Goal: Task Accomplishment & Management: Use online tool/utility

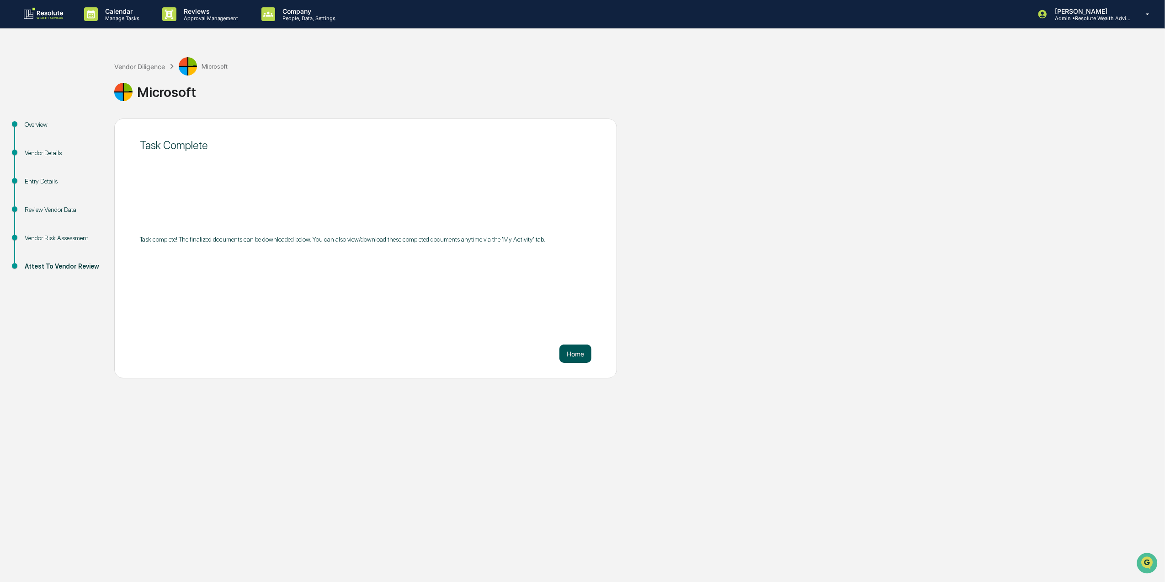
click at [569, 357] on button "Home" at bounding box center [576, 353] width 32 height 18
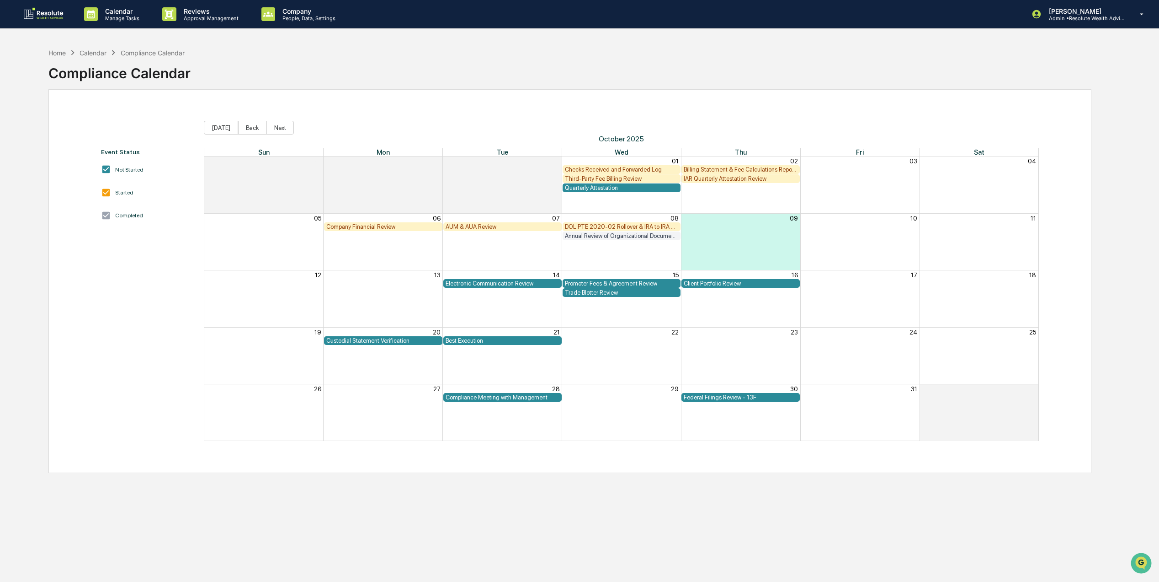
click at [28, 6] on link at bounding box center [49, 14] width 55 height 28
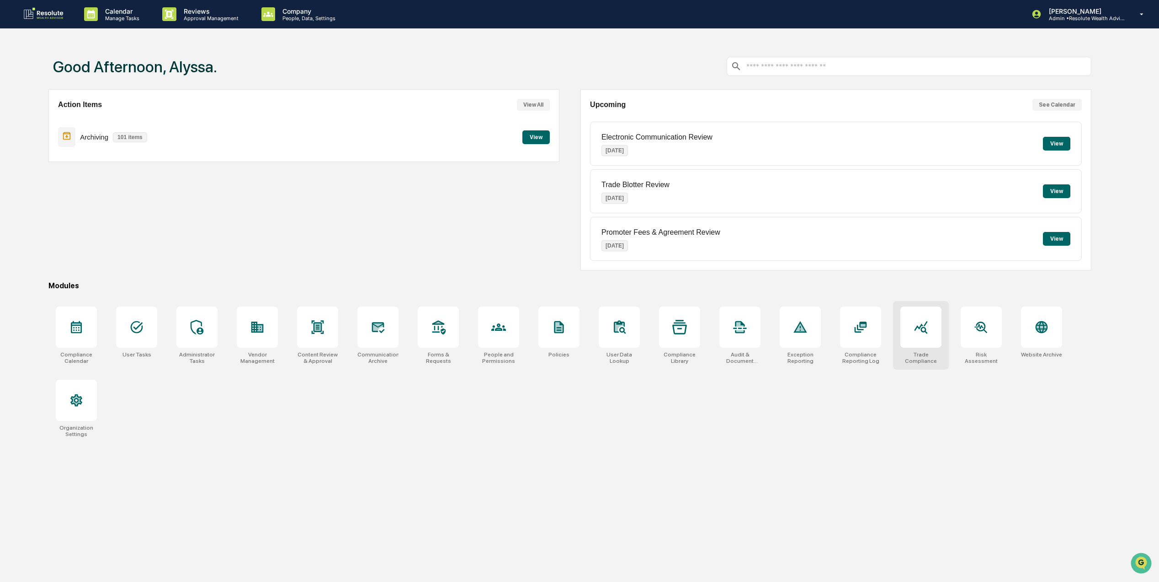
click at [904, 326] on div at bounding box center [921, 326] width 41 height 41
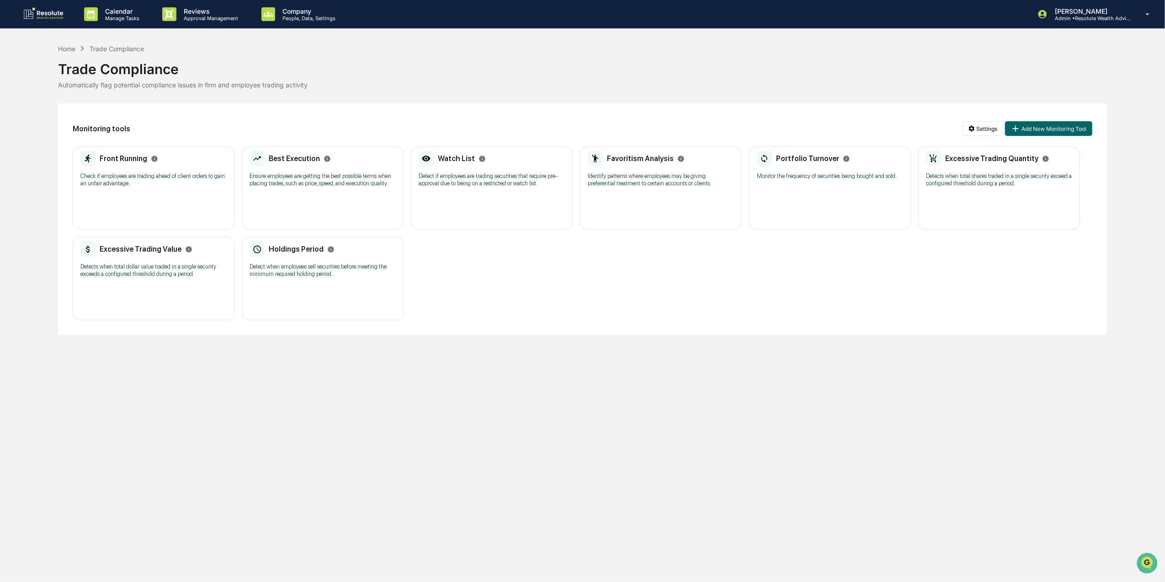
click at [196, 196] on div "Front Running Check if employees are trading ahead of client orders to gain an …" at bounding box center [154, 187] width 162 height 83
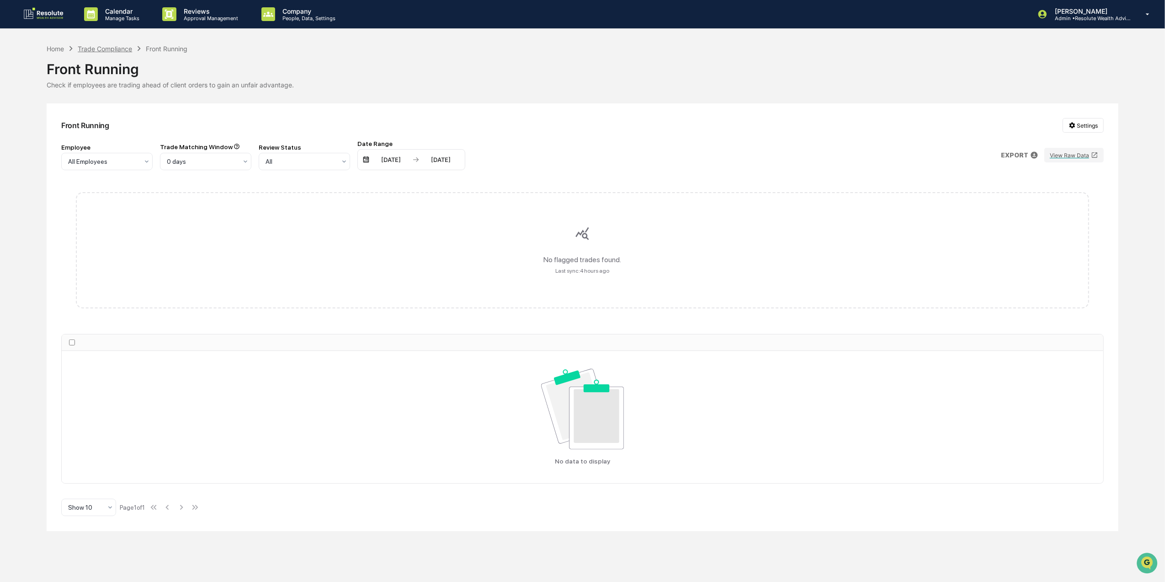
click at [114, 45] on div "Trade Compliance" at bounding box center [105, 49] width 54 height 8
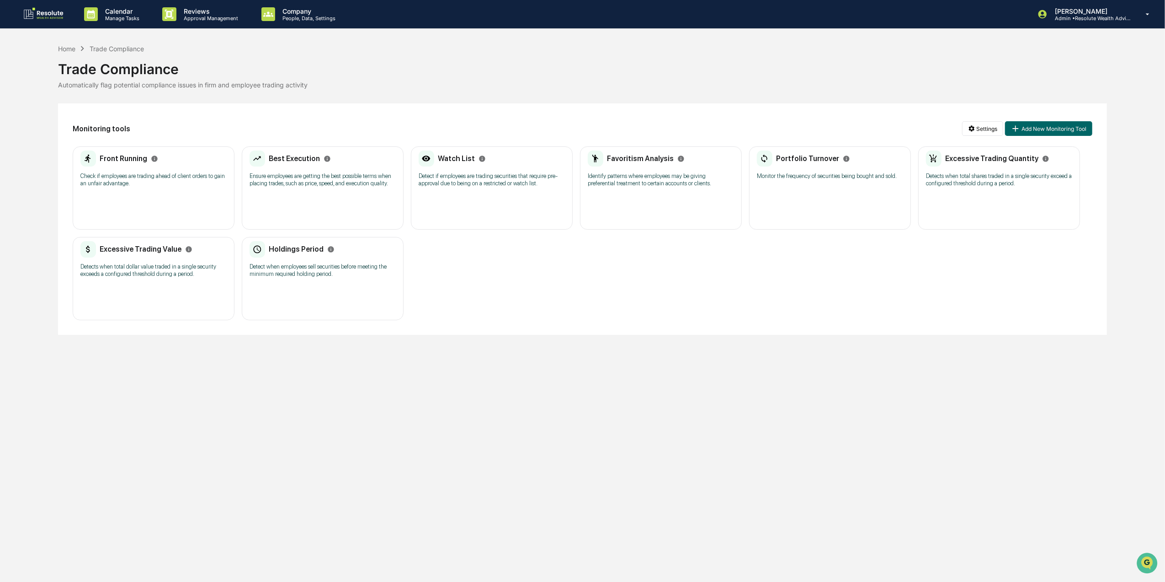
click at [319, 203] on div "Best Execution Ensure employees are getting the best possible terms when placin…" at bounding box center [323, 187] width 162 height 83
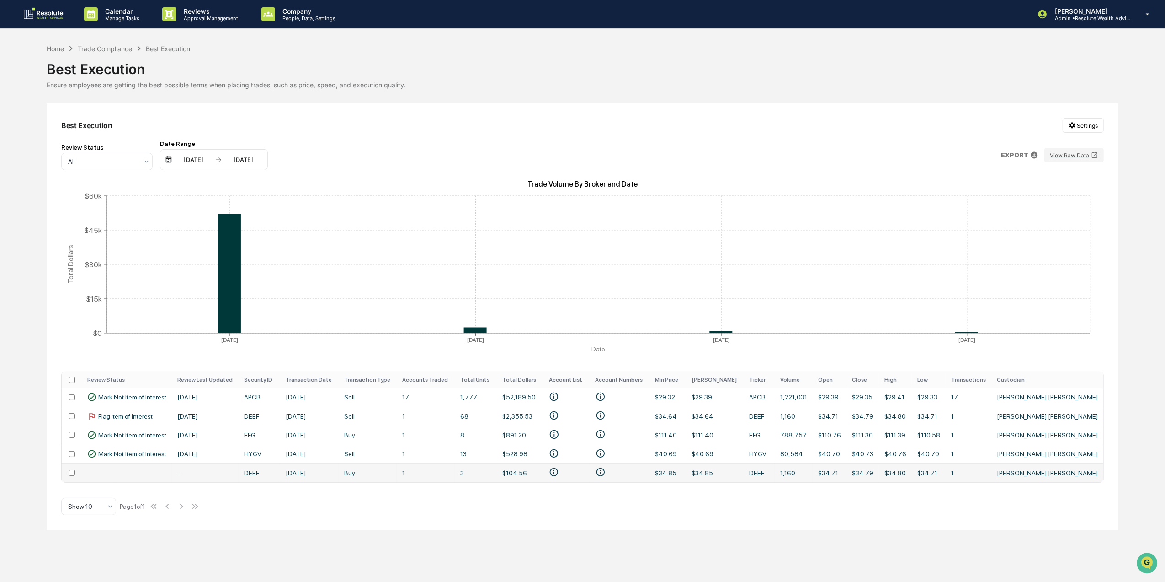
click at [103, 476] on td at bounding box center [127, 472] width 90 height 19
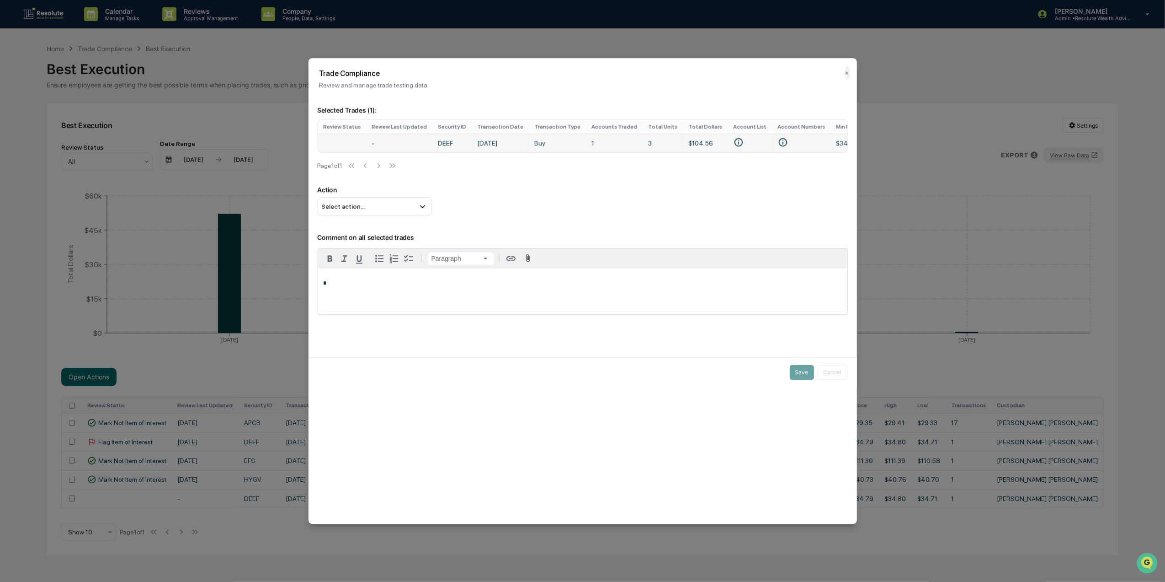
drag, startPoint x: 552, startPoint y: 154, endPoint x: 598, endPoint y: 151, distance: 45.8
click at [597, 151] on tr "- DEEF Aug 28, 2025 Buy 1 3 $104.56 $34.85 $34.85 DEEF 1,160 $34.71 $34.79 $34.…" at bounding box center [791, 143] width 946 height 19
drag, startPoint x: 506, startPoint y: 153, endPoint x: 542, endPoint y: 155, distance: 36.2
click at [521, 153] on div "Review Status Review Last Updated Security ID Transaction Date Transaction Type…" at bounding box center [583, 135] width 530 height 33
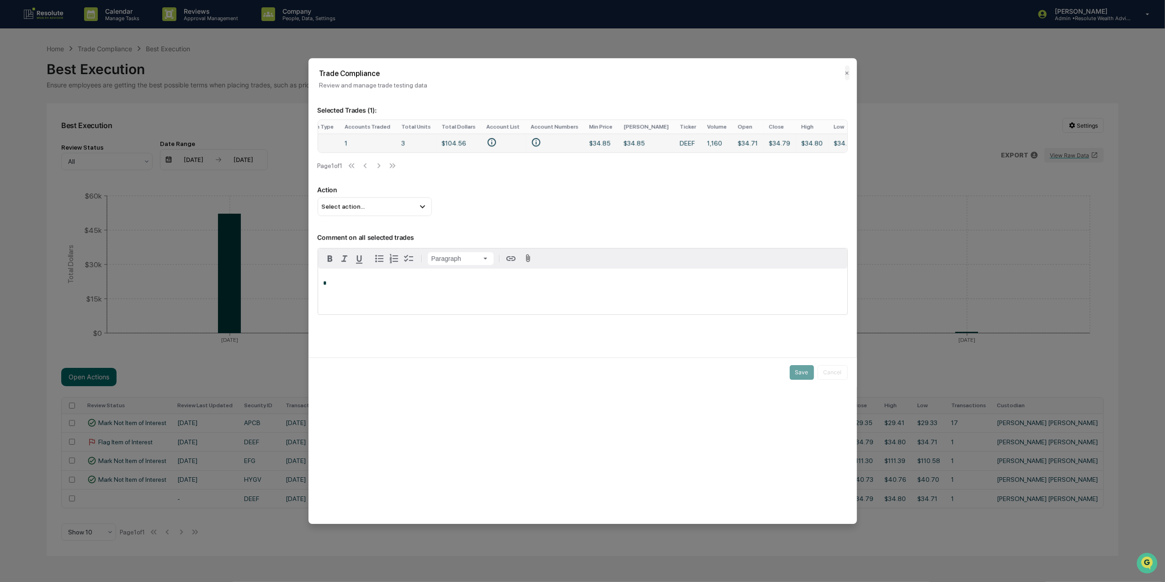
drag, startPoint x: 734, startPoint y: 153, endPoint x: 750, endPoint y: 153, distance: 16.5
click at [796, 152] on td "$34.80" at bounding box center [812, 143] width 32 height 19
click at [356, 210] on span "Select action..." at bounding box center [343, 206] width 43 height 7
click at [410, 230] on div "Flag Item of Interest" at bounding box center [374, 225] width 107 height 10
click at [790, 375] on button "Save" at bounding box center [802, 372] width 24 height 15
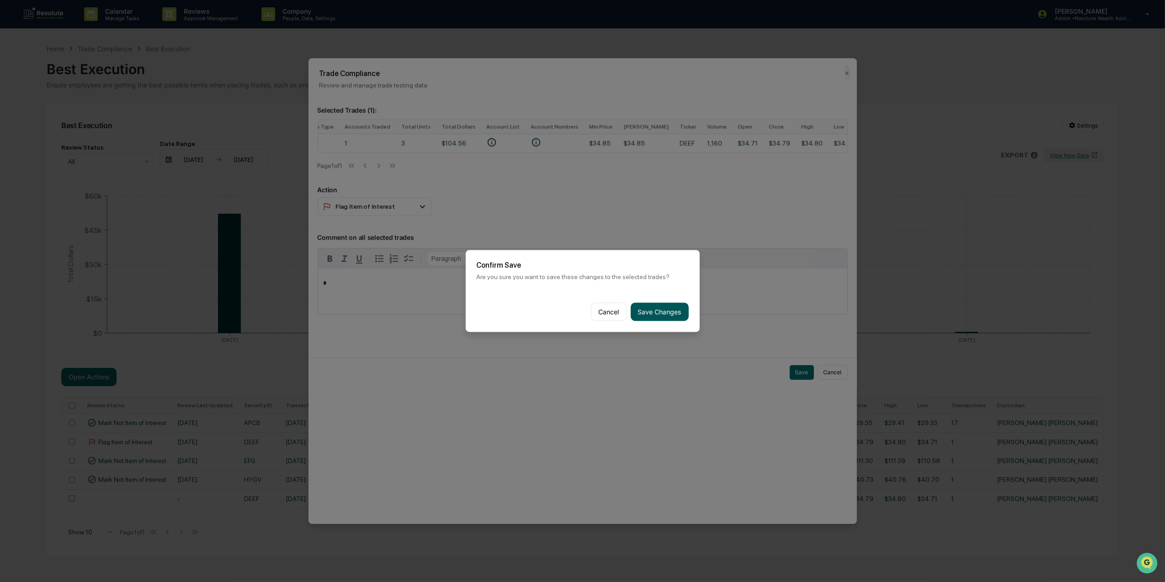
click at [633, 315] on button "Save Changes" at bounding box center [660, 312] width 58 height 18
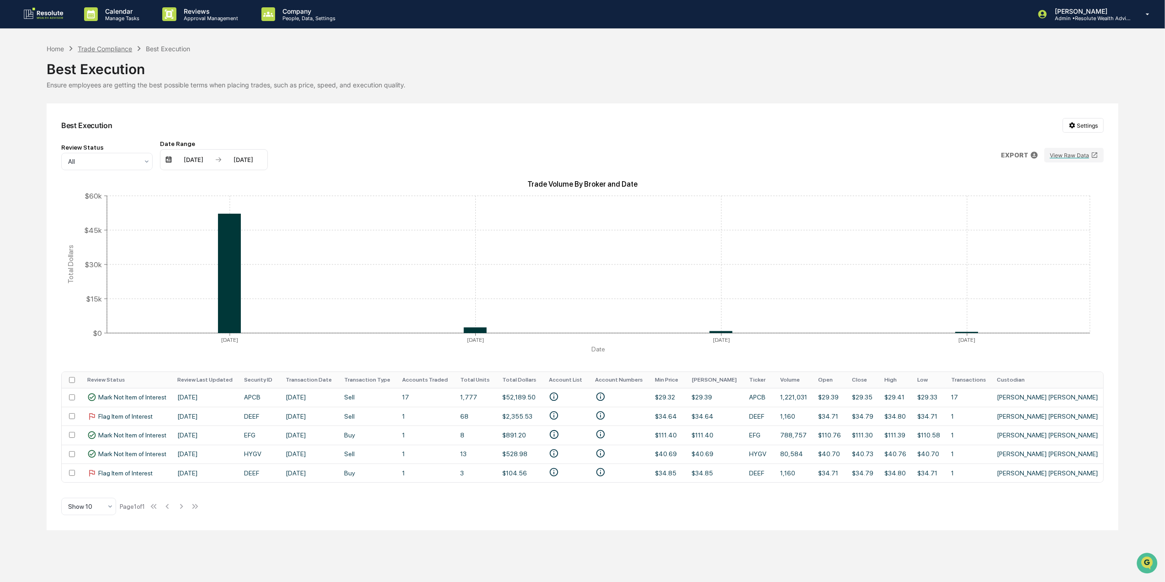
click at [92, 51] on div "Trade Compliance" at bounding box center [105, 49] width 54 height 8
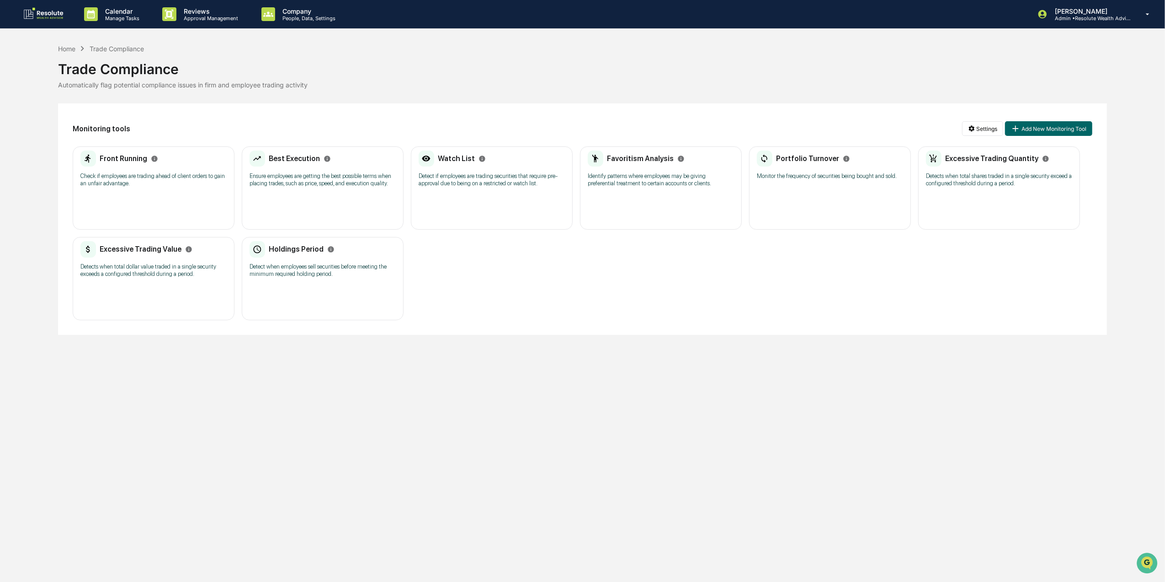
click at [513, 176] on p "Detect if employees are trading securities that require pre-approval due to bei…" at bounding box center [492, 179] width 146 height 15
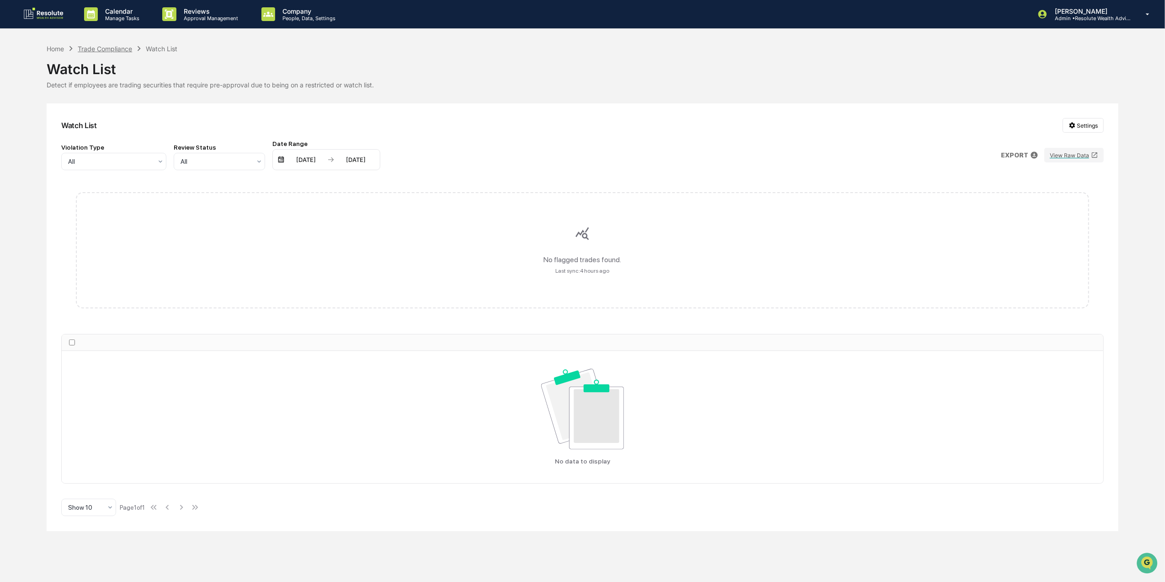
click at [117, 47] on div "Trade Compliance" at bounding box center [105, 49] width 54 height 8
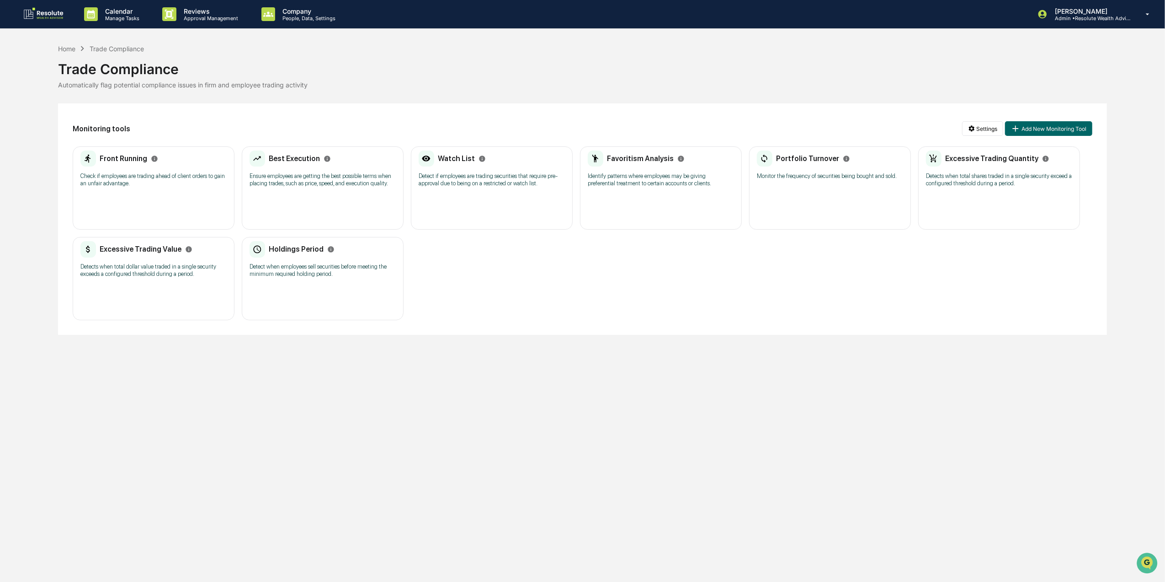
click at [668, 197] on div "Favoritism Analysis Identify patterns where employees may be giving preferentia…" at bounding box center [661, 187] width 162 height 83
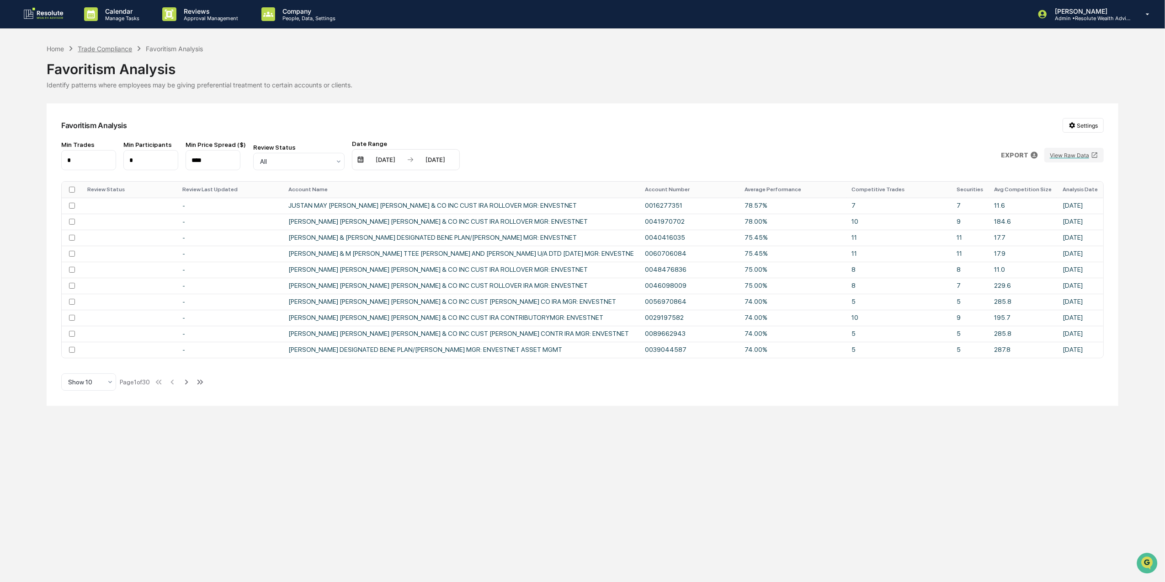
click at [123, 48] on div "Trade Compliance" at bounding box center [105, 49] width 54 height 8
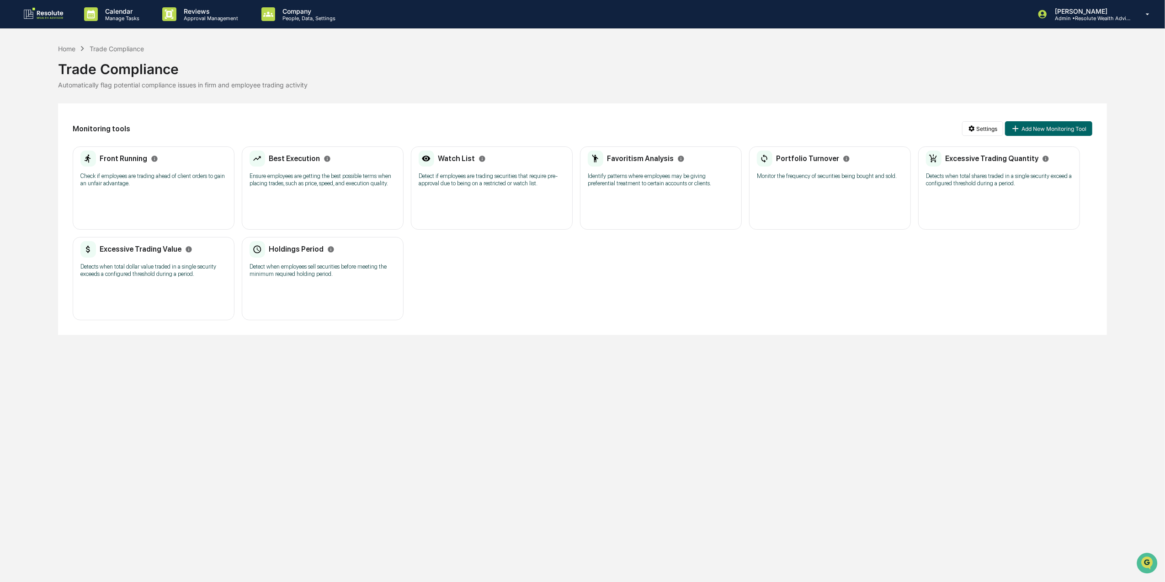
click at [832, 194] on div "Portfolio Turnover Monitor the frequency of securities being bought and sold. N…" at bounding box center [830, 187] width 162 height 83
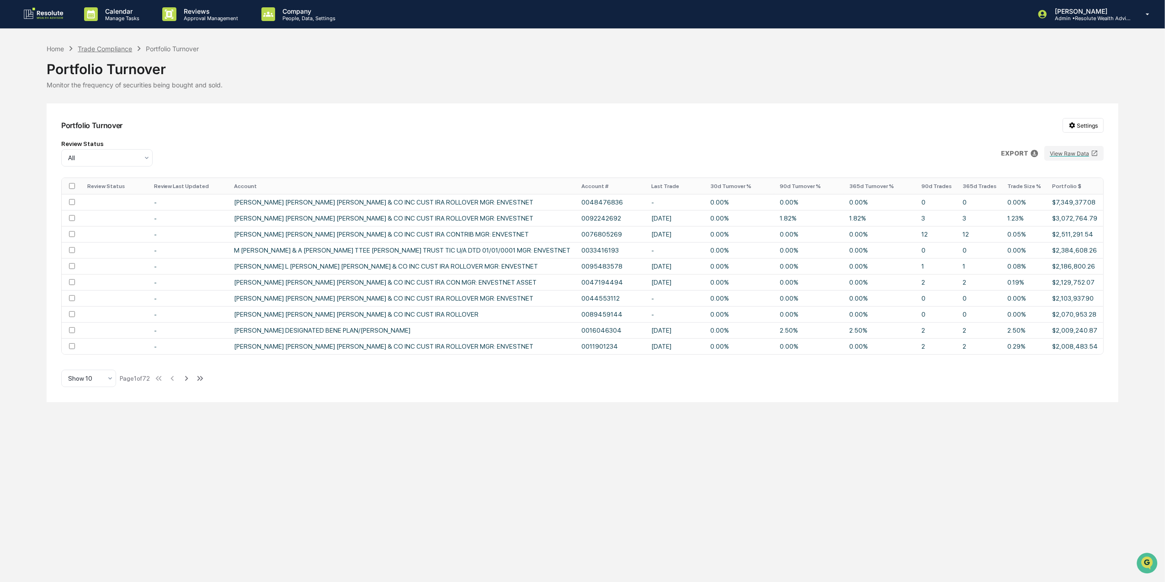
click at [104, 46] on div "Trade Compliance" at bounding box center [105, 49] width 54 height 8
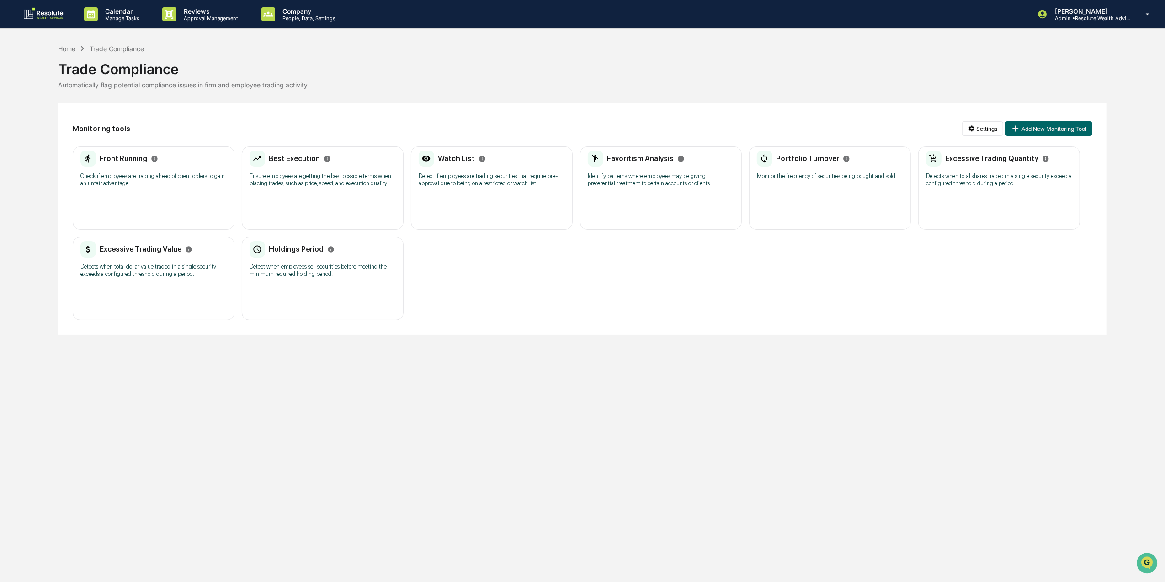
click at [1020, 187] on div "Excessive Trading Quantity Detects when total shares traded in a single securit…" at bounding box center [999, 171] width 146 height 43
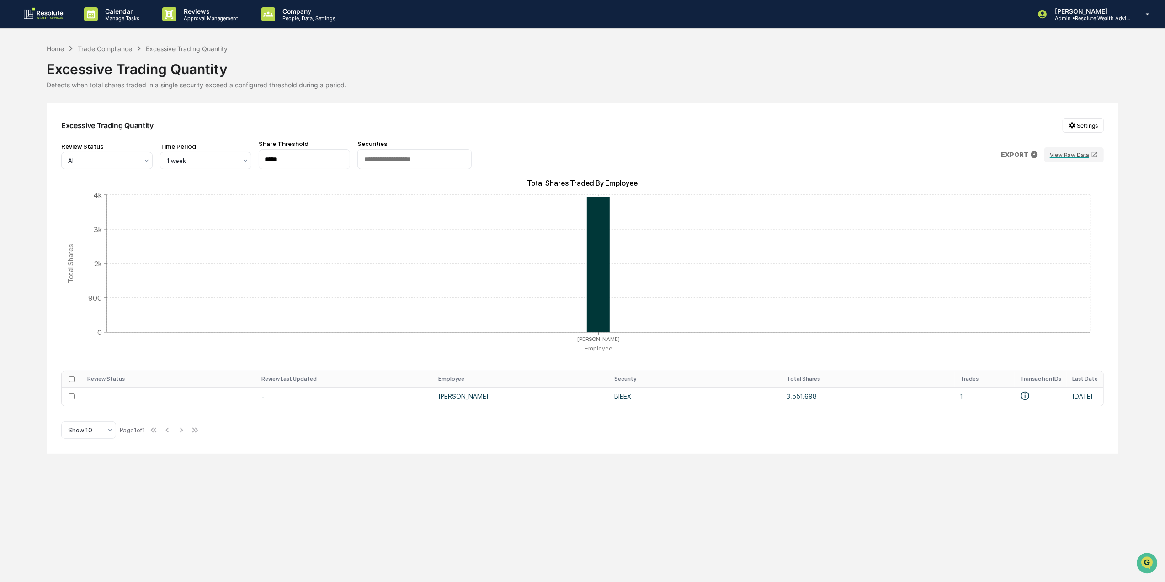
click at [110, 45] on div "Trade Compliance" at bounding box center [105, 49] width 54 height 8
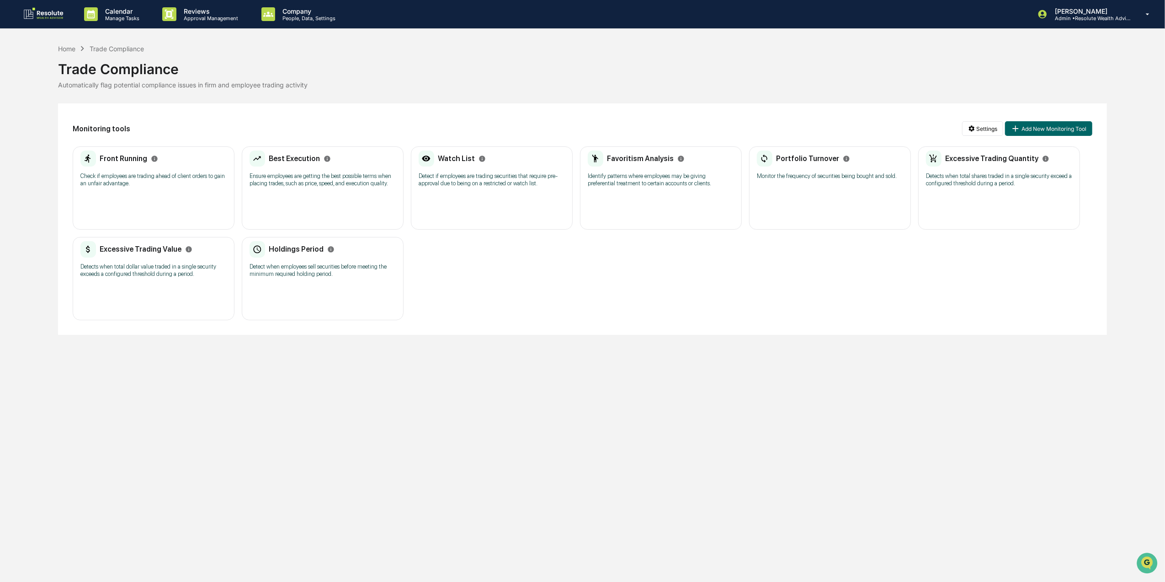
click at [96, 264] on p "Detects when total dollar value traded in a single security exceeds a configure…" at bounding box center [153, 270] width 146 height 15
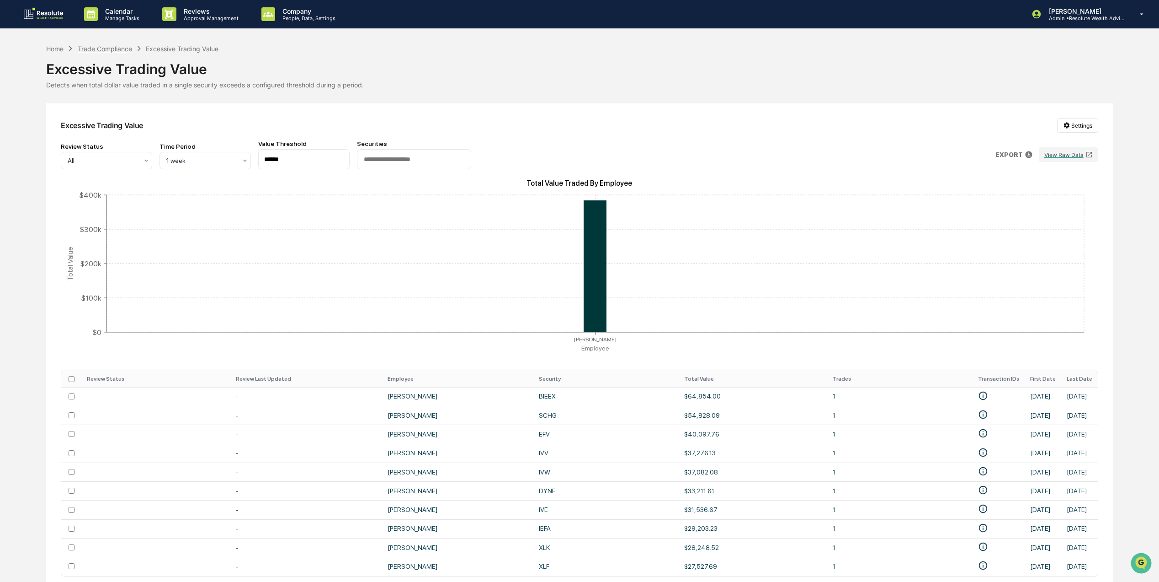
click at [123, 47] on div "Trade Compliance" at bounding box center [105, 49] width 54 height 8
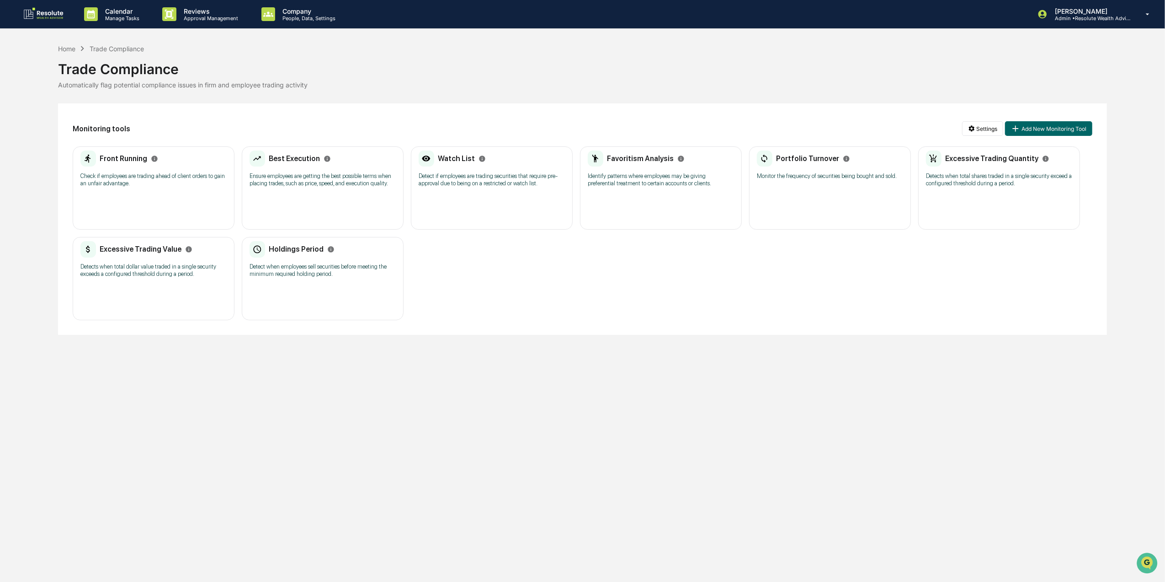
click at [326, 274] on p "Detect when employees sell securities before meeting the minimum required holdi…" at bounding box center [323, 270] width 146 height 15
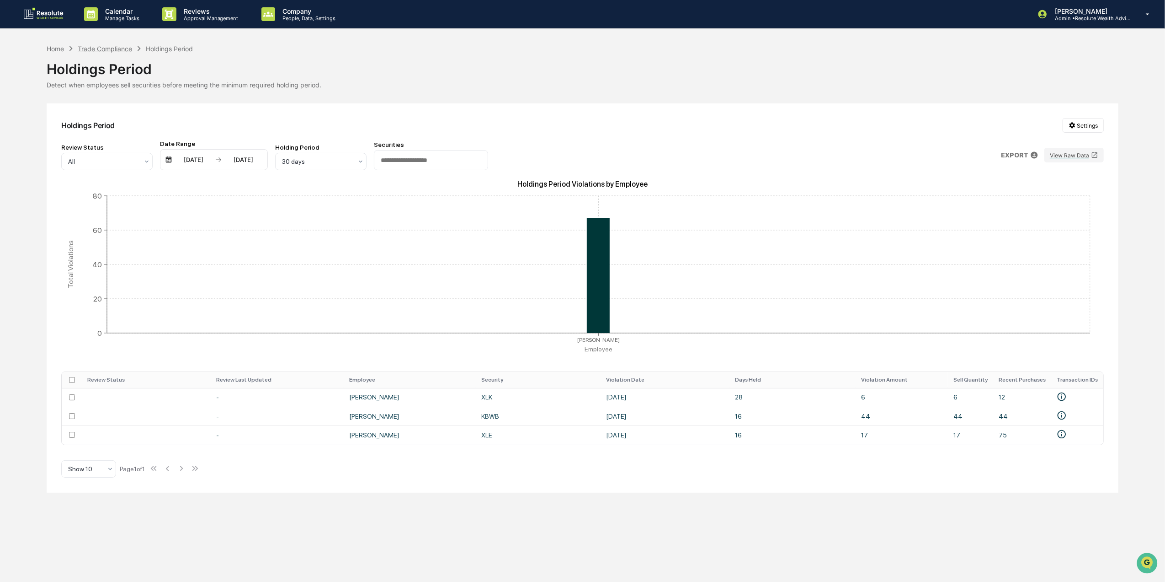
click at [124, 48] on div "Trade Compliance" at bounding box center [105, 49] width 54 height 8
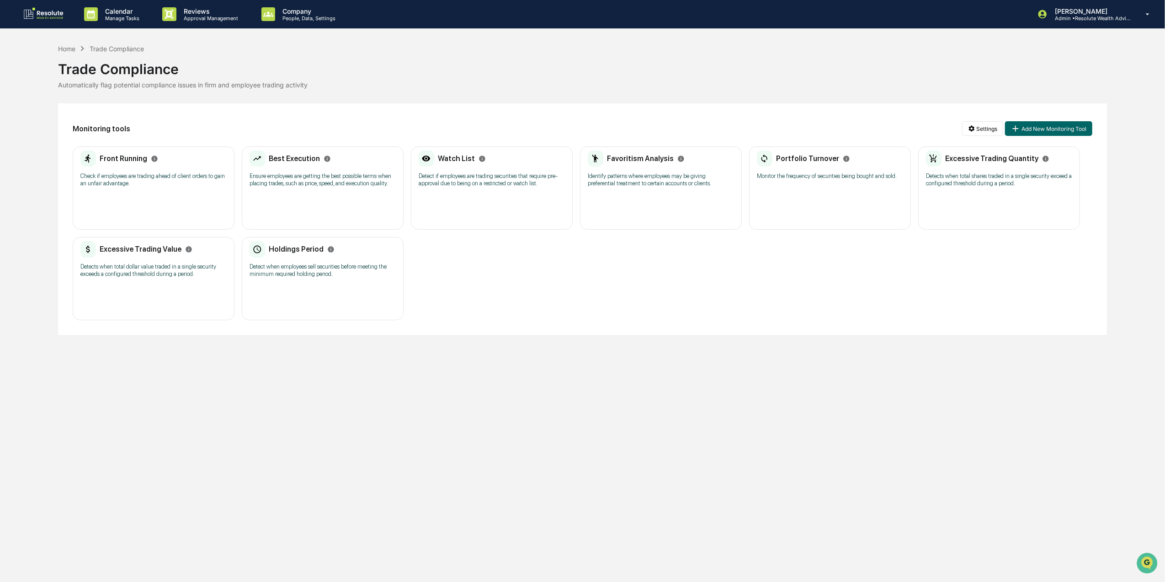
click at [661, 180] on p "Identify patterns where employees may be giving preferential treatment to certa…" at bounding box center [661, 179] width 146 height 15
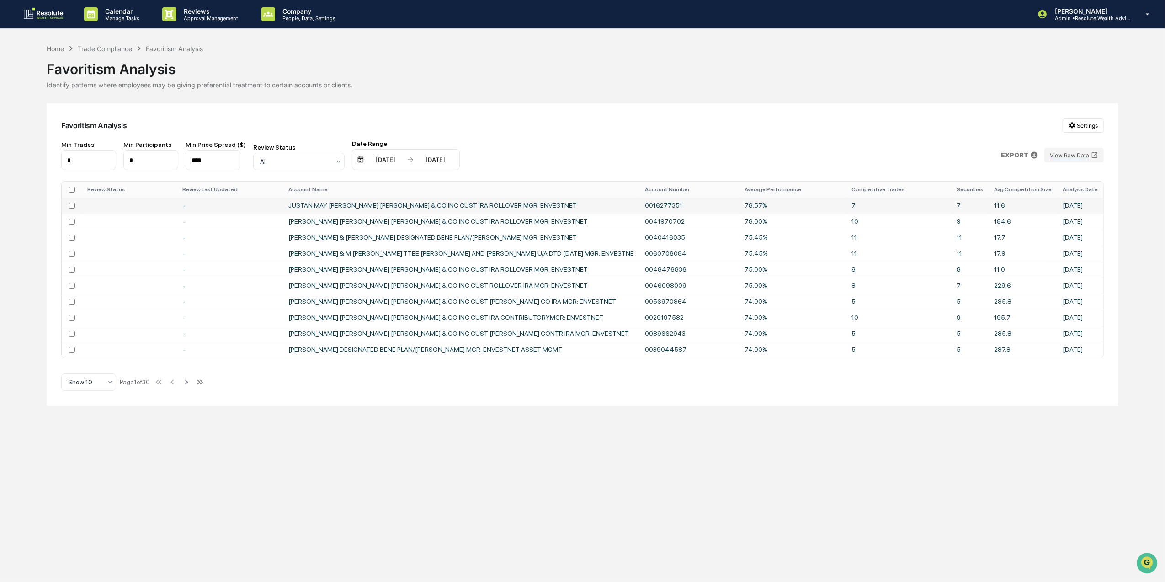
click at [472, 208] on td "JUSTAN MAY CHARLES SCHWAB & CO INC CUST IRA ROLLOVER MGR: ENVESTNET" at bounding box center [461, 206] width 357 height 16
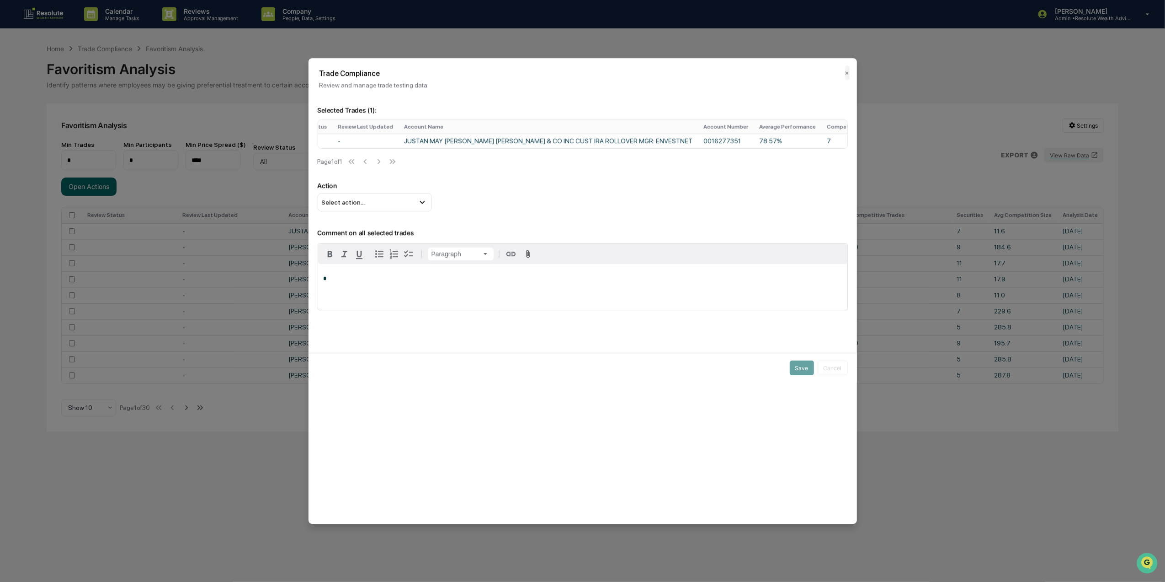
scroll to position [0, 33]
click at [615, 147] on td "JUSTAN MAY CHARLES SCHWAB & CO INC CUST IRA ROLLOVER MGR: ENVESTNET" at bounding box center [549, 141] width 299 height 15
click at [446, 135] on td "JUSTAN MAY CHARLES SCHWAB & CO INC CUST IRA ROLLOVER MGR: ENVESTNET" at bounding box center [549, 141] width 299 height 15
click at [845, 72] on button "✕" at bounding box center [847, 72] width 5 height 15
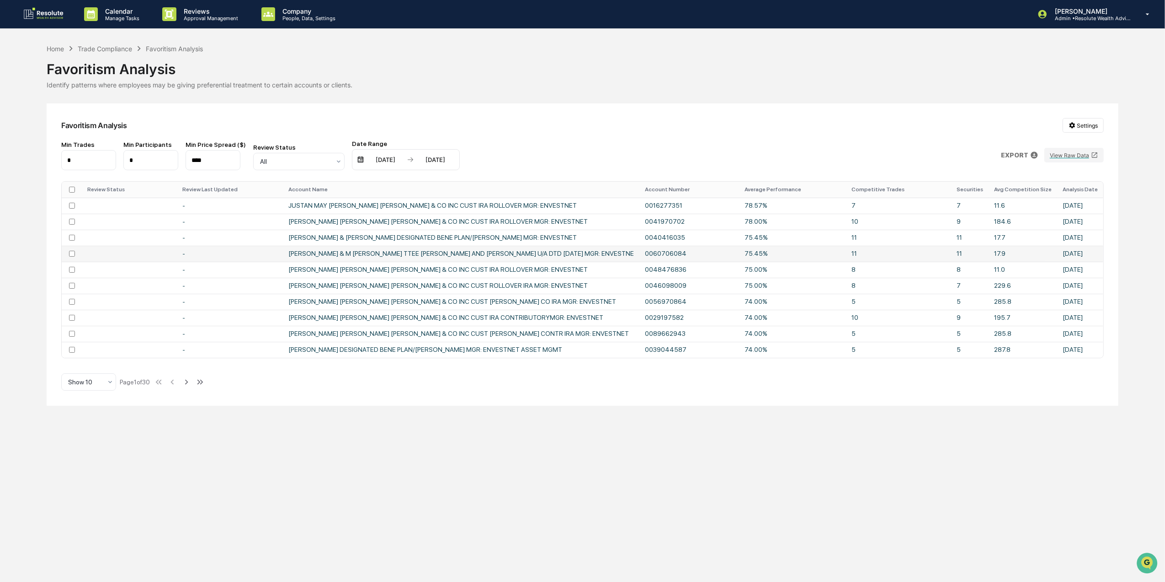
click at [456, 252] on td "J DEATS & M DEATS TTEE JAMES M. AND MARILYN S. DEATS U/A DTD 12/16/14 MGR: ENVE…" at bounding box center [461, 254] width 357 height 16
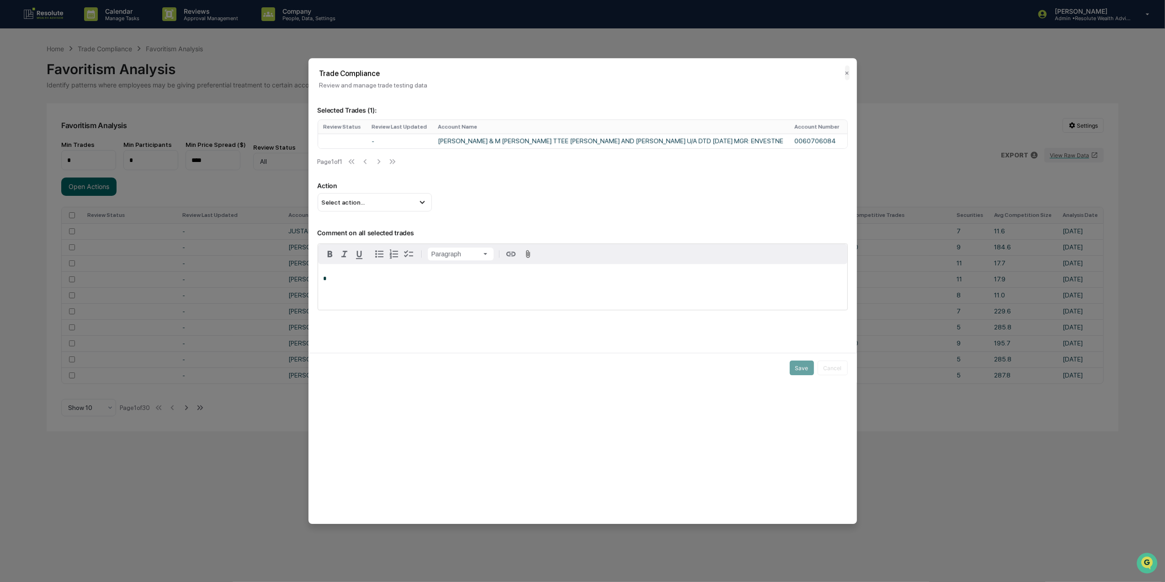
drag, startPoint x: 592, startPoint y: 149, endPoint x: 684, endPoint y: 157, distance: 92.7
click at [684, 157] on div "Review Status Review Last Updated Account Name Account Number Average Performan…" at bounding box center [583, 144] width 530 height 51
click at [837, 143] on td "17.9" at bounding box center [871, 141] width 69 height 15
click at [668, 140] on td "75.45%" at bounding box center [702, 141] width 68 height 15
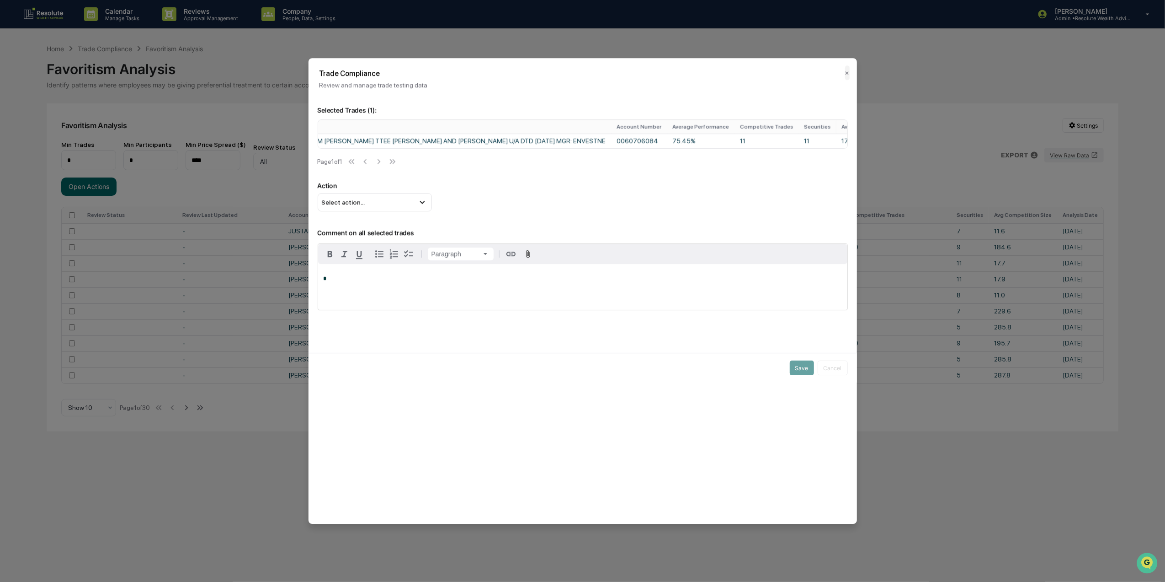
click at [844, 72] on div "Trade Compliance Review and manage trade testing data ✕" at bounding box center [583, 73] width 549 height 31
click at [833, 73] on h2 "Trade Compliance" at bounding box center [583, 73] width 527 height 9
click at [845, 73] on button "✕" at bounding box center [847, 72] width 5 height 15
